Goal: Transaction & Acquisition: Purchase product/service

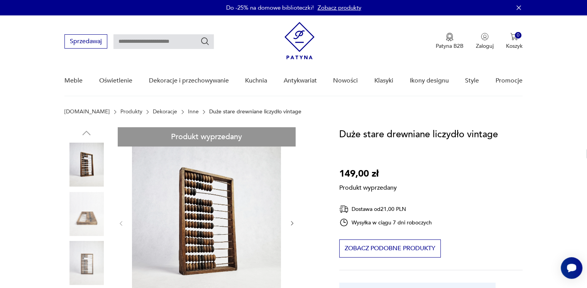
drag, startPoint x: 0, startPoint y: 0, endPoint x: 90, endPoint y: 214, distance: 231.7
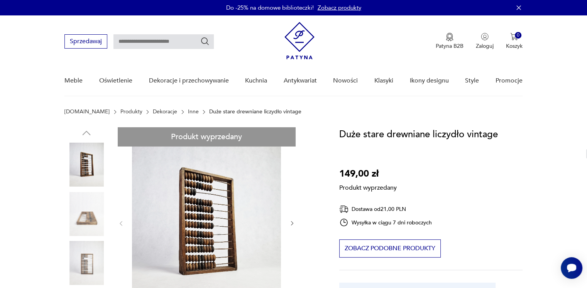
drag, startPoint x: 65, startPoint y: 143, endPoint x: 66, endPoint y: 147, distance: 4.5
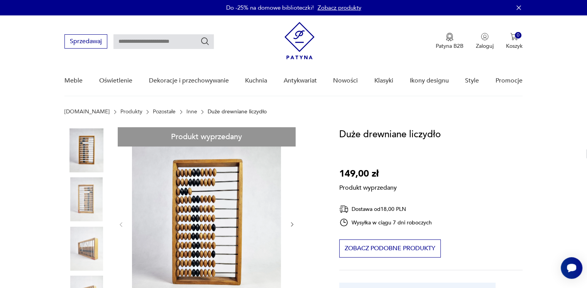
drag, startPoint x: 211, startPoint y: 216, endPoint x: 151, endPoint y: 182, distance: 68.6
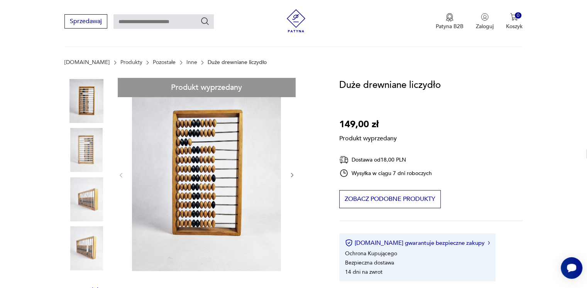
scroll to position [39, 0]
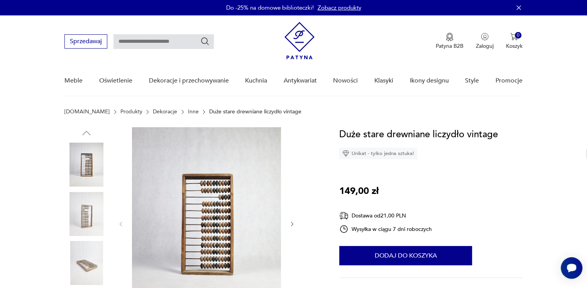
click at [141, 215] on img at bounding box center [206, 223] width 149 height 192
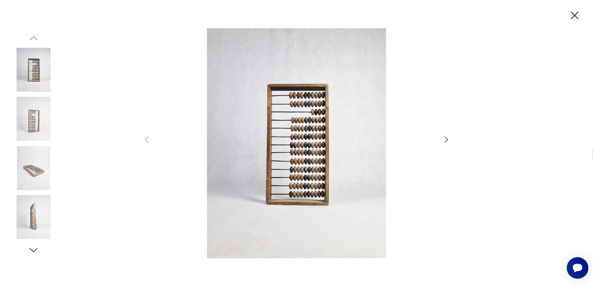
click at [37, 170] on img at bounding box center [34, 168] width 44 height 44
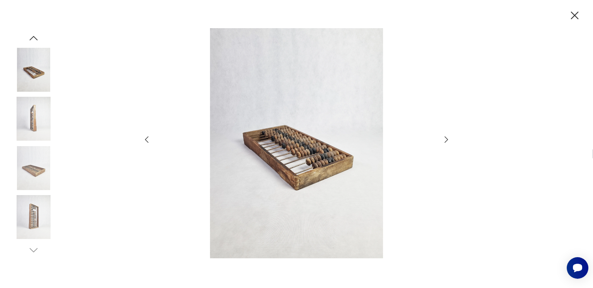
click at [27, 76] on img at bounding box center [34, 70] width 44 height 44
click at [31, 73] on img at bounding box center [34, 70] width 44 height 44
click at [35, 37] on icon "button" at bounding box center [34, 38] width 12 height 12
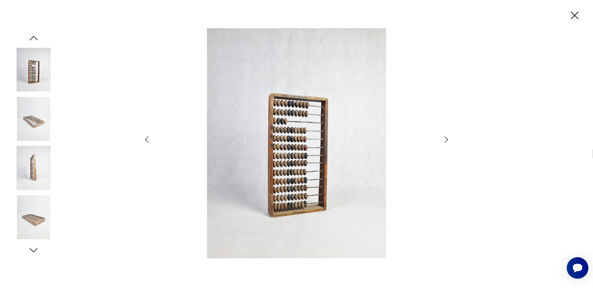
click at [274, 130] on img at bounding box center [296, 143] width 275 height 231
